Goal: Browse casually: Explore the website without a specific task or goal

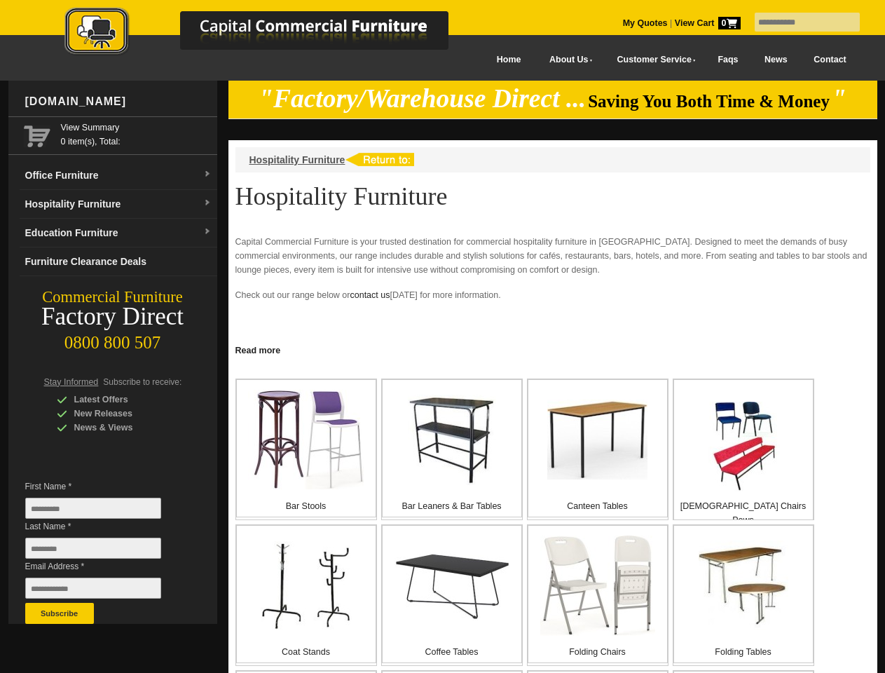
click at [798, 22] on input "text" at bounding box center [807, 22] width 105 height 19
click at [104, 552] on input "Last Name *" at bounding box center [93, 548] width 136 height 21
click at [60, 613] on button "Subscribe" at bounding box center [59, 613] width 69 height 21
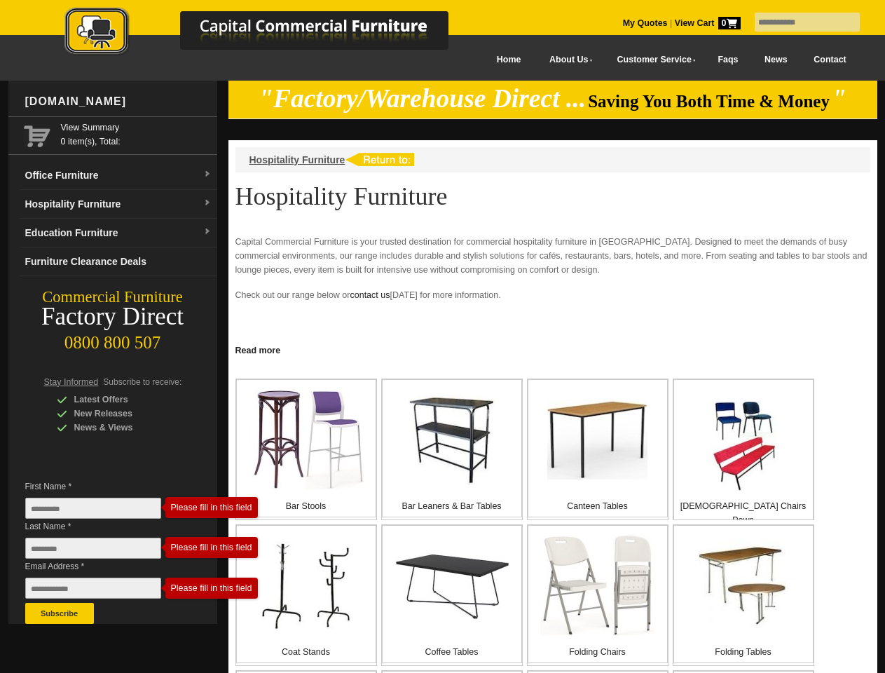
click at [553, 349] on link "Read more" at bounding box center [552, 349] width 649 height 18
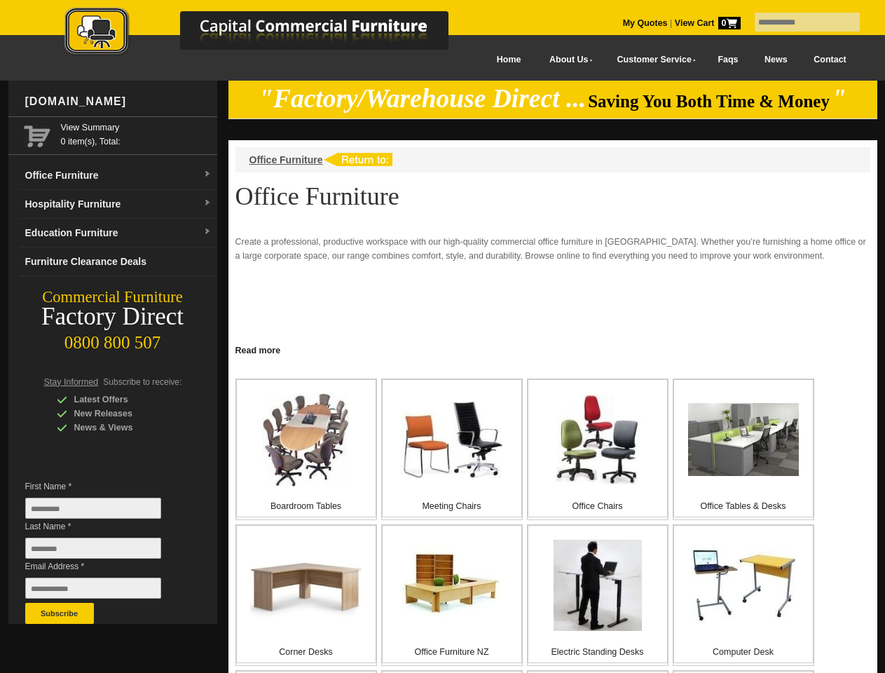
click at [798, 22] on input "text" at bounding box center [807, 22] width 105 height 19
click at [104, 552] on input "Last Name *" at bounding box center [93, 548] width 136 height 21
click at [60, 613] on button "Subscribe" at bounding box center [59, 613] width 69 height 21
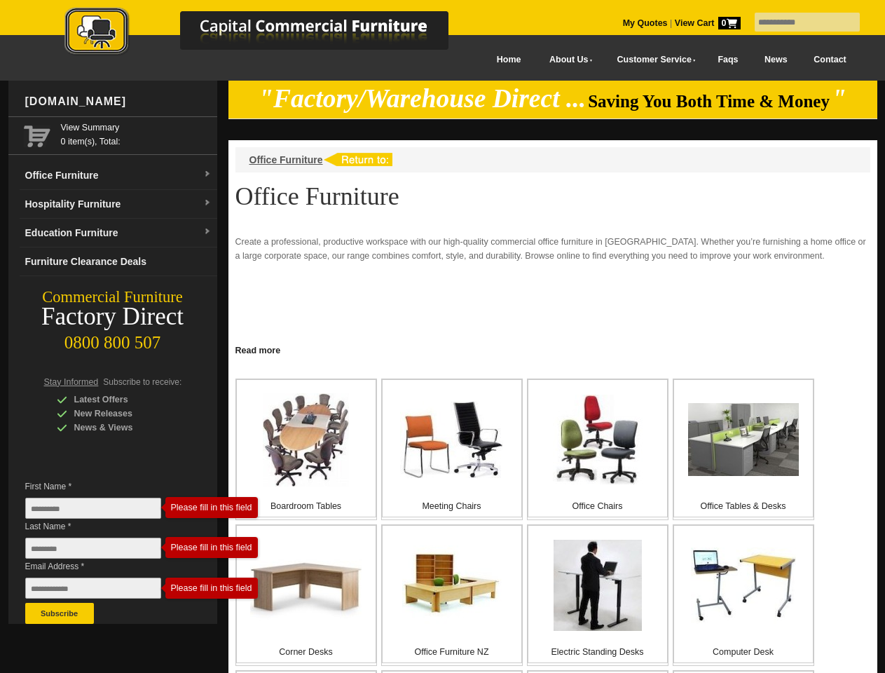
click at [553, 349] on link "Read more" at bounding box center [552, 349] width 649 height 18
